Goal: Obtain resource: Obtain resource

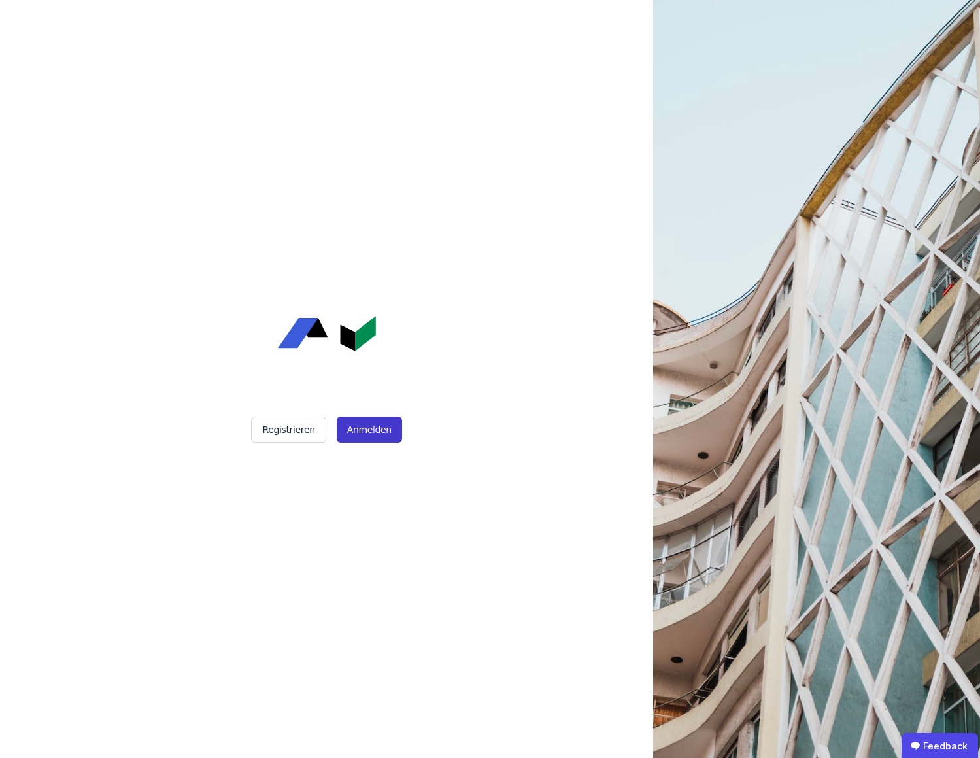
click at [390, 427] on button "Anmelden" at bounding box center [369, 429] width 65 height 26
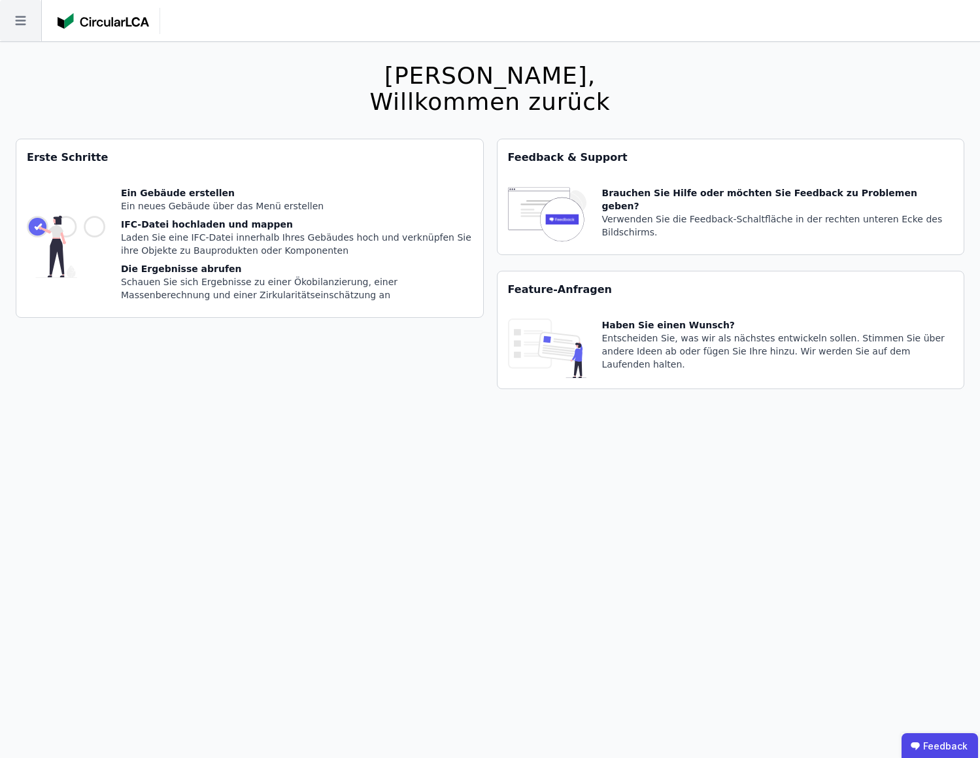
click at [27, 26] on icon at bounding box center [20, 20] width 41 height 41
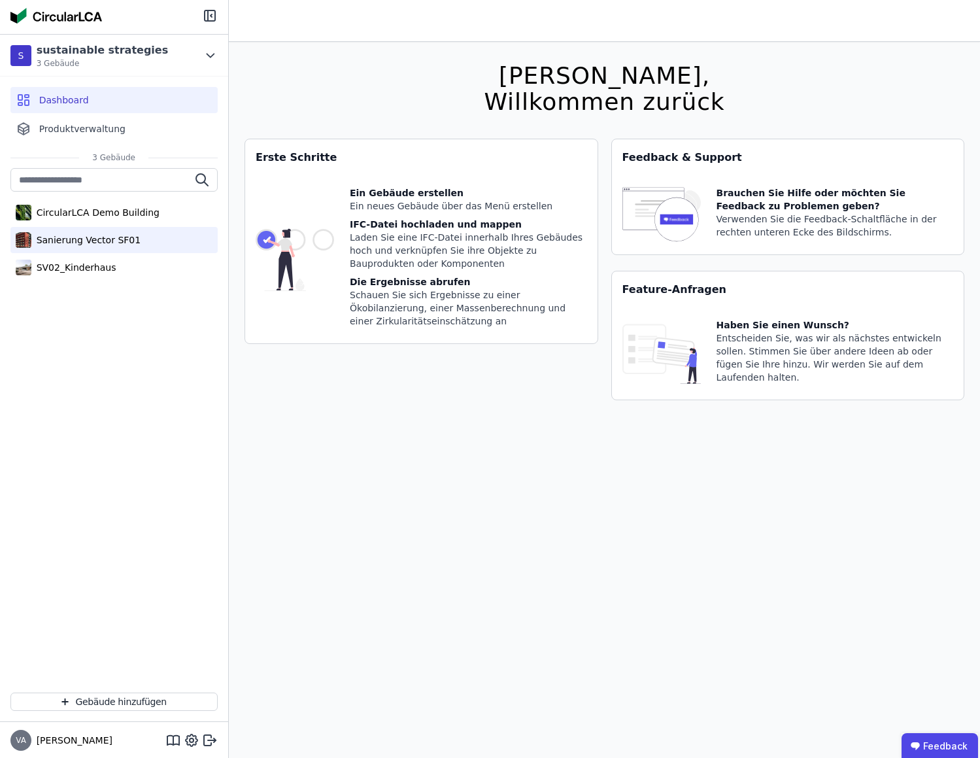
click at [84, 244] on div "Sanierung Vector SF01" at bounding box center [86, 239] width 110 height 13
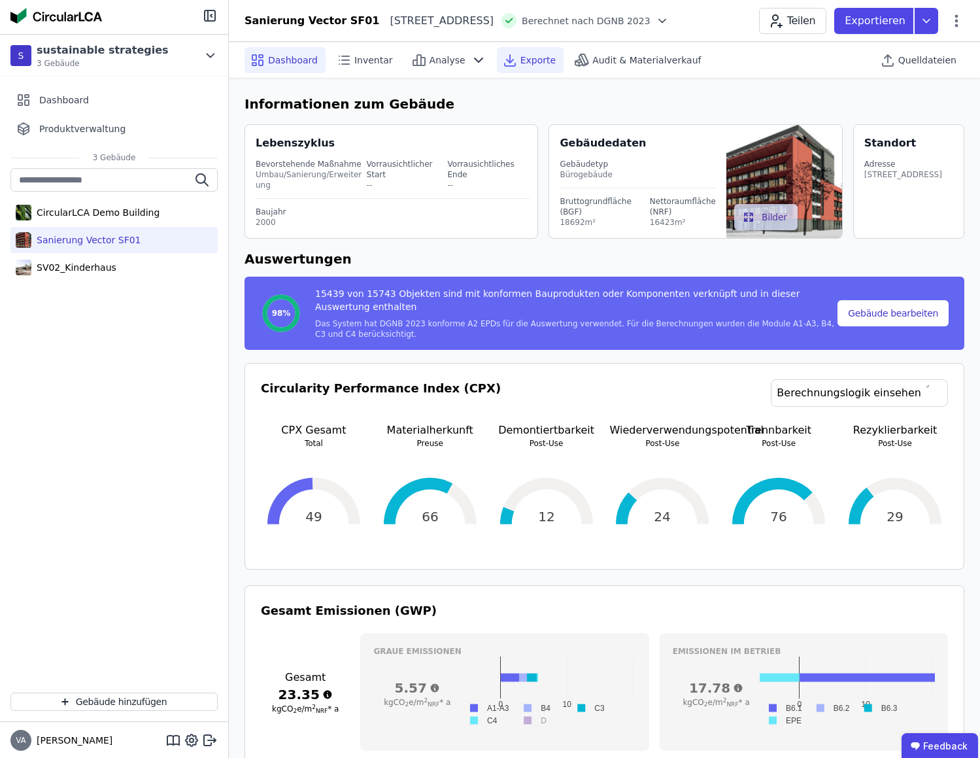
click at [503, 58] on icon at bounding box center [510, 60] width 16 height 16
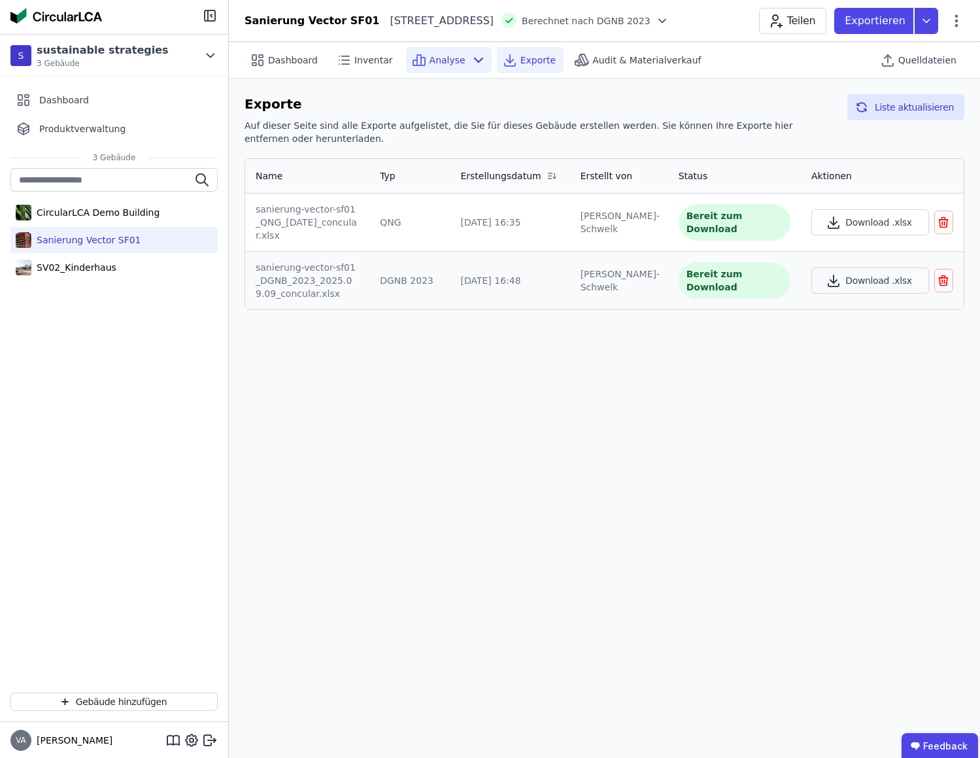
click at [471, 64] on icon at bounding box center [479, 60] width 16 height 16
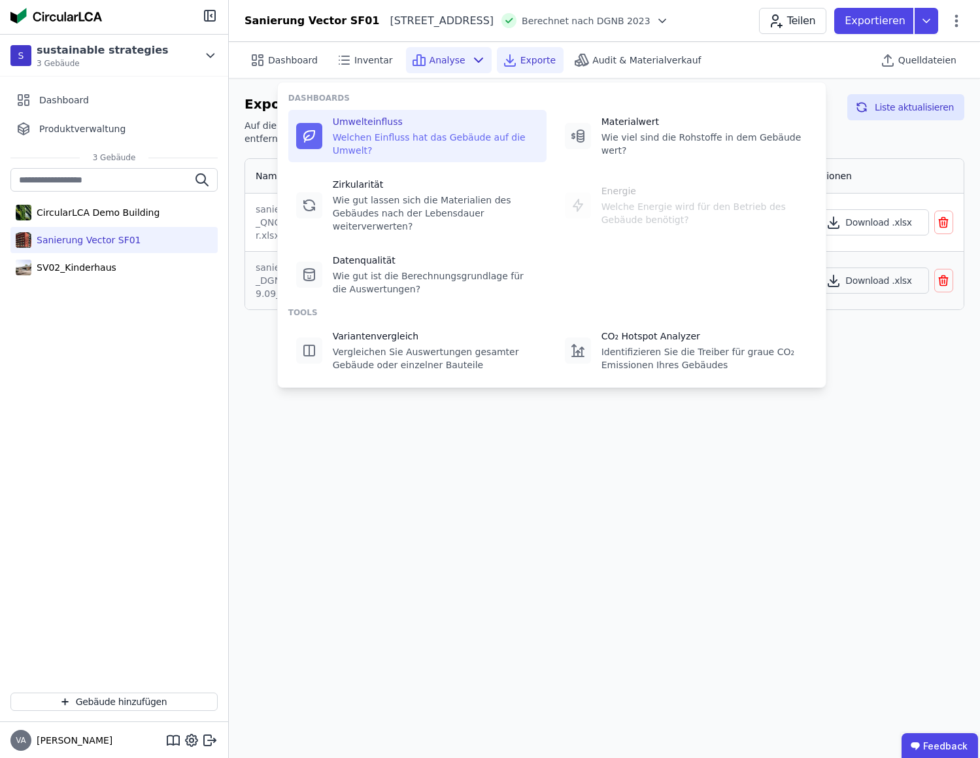
click at [352, 127] on div "Umwelteinfluss" at bounding box center [436, 121] width 206 height 13
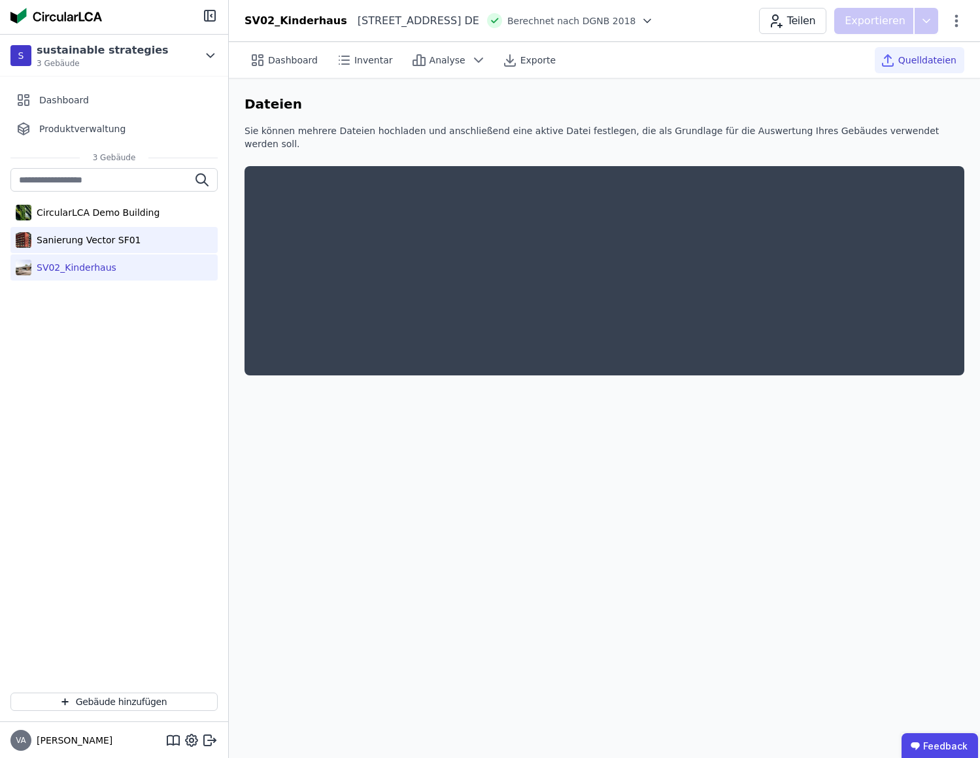
click at [78, 244] on div "Sanierung Vector SF01" at bounding box center [86, 239] width 110 height 13
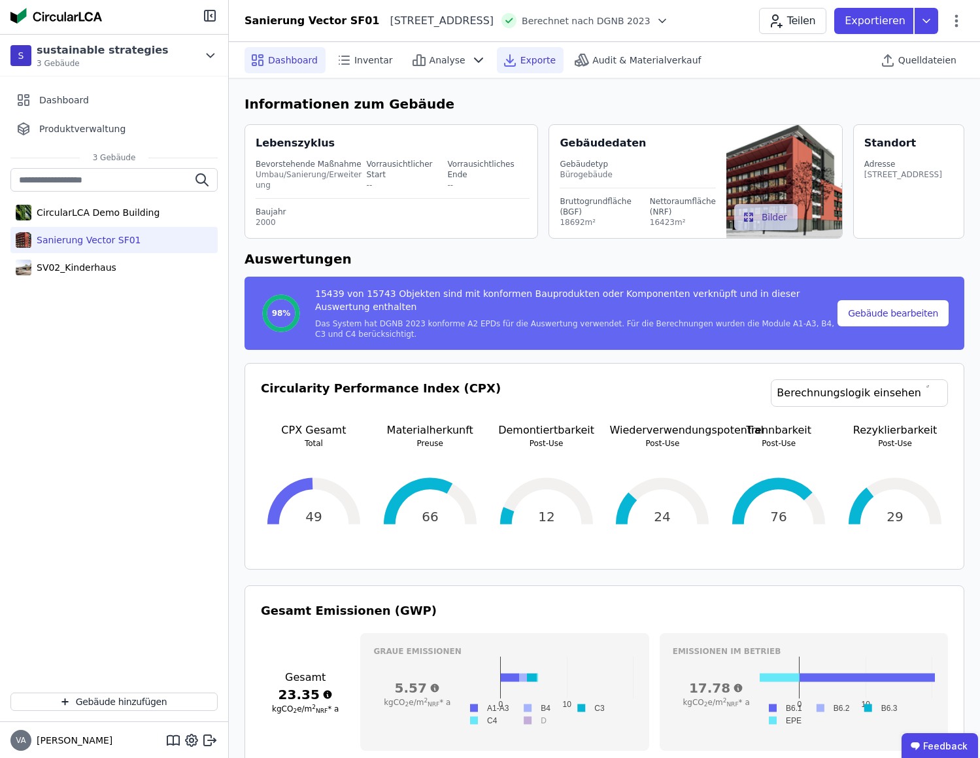
click at [522, 58] on span "Exporte" at bounding box center [537, 60] width 35 height 13
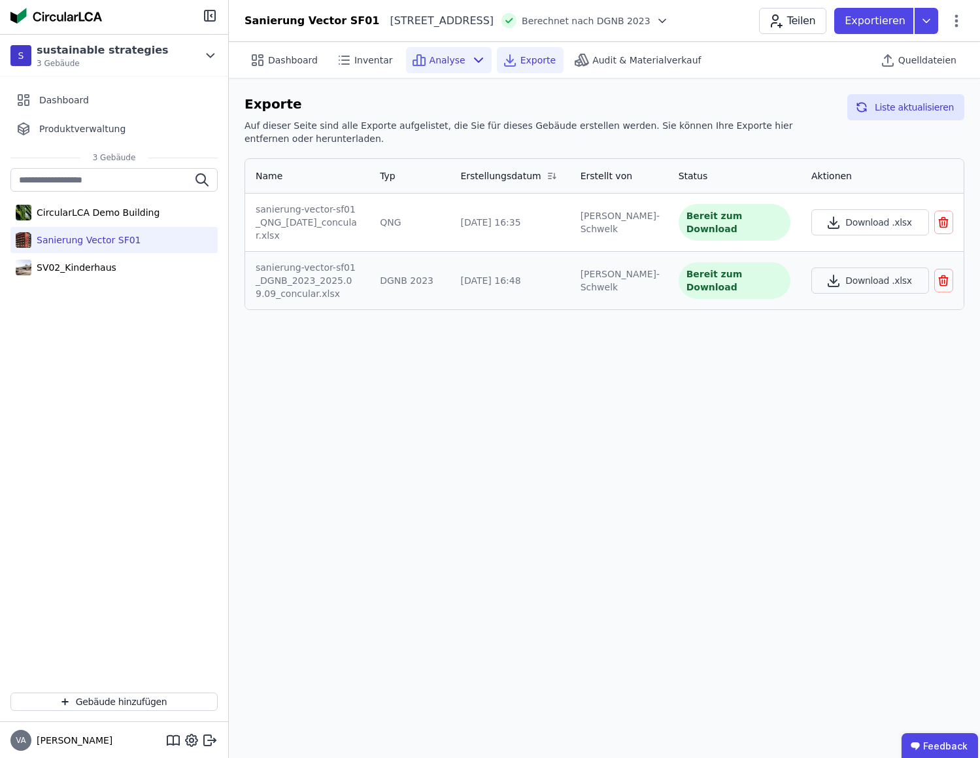
click at [471, 60] on icon at bounding box center [479, 60] width 16 height 16
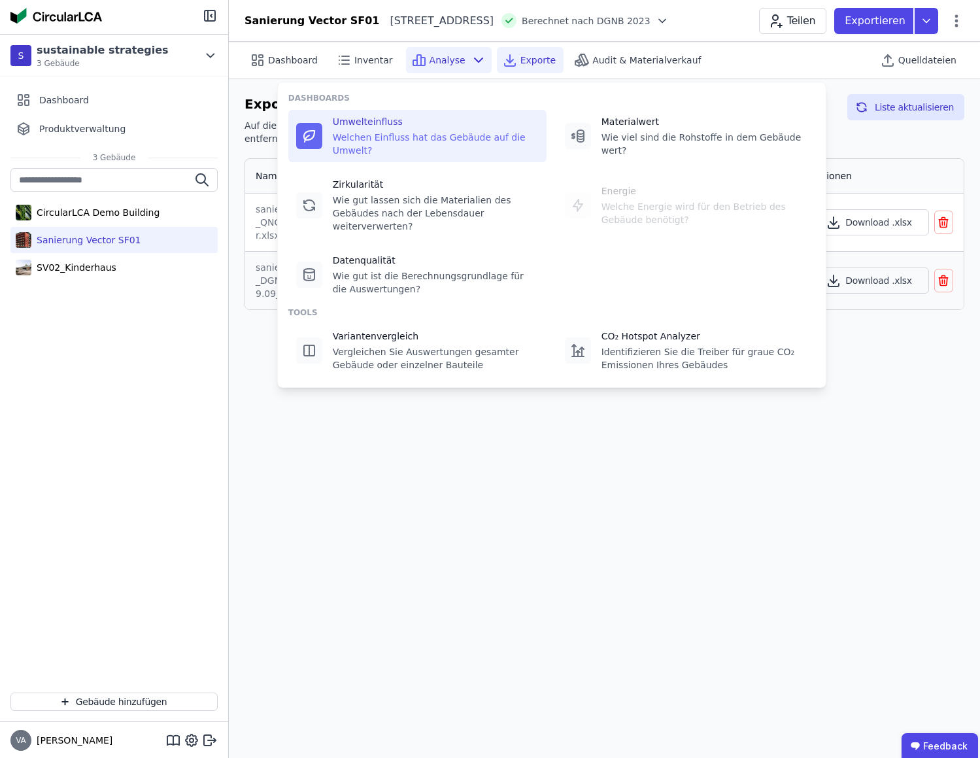
click at [362, 142] on div "Welchen Einfluss hat das Gebäude auf die Umwelt?" at bounding box center [436, 144] width 206 height 26
